Goal: Task Accomplishment & Management: Complete application form

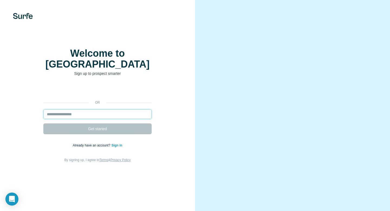
click at [111, 112] on input "email" at bounding box center [97, 114] width 108 height 10
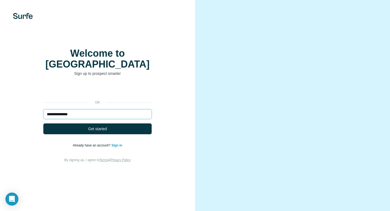
type input "**********"
